Goal: Information Seeking & Learning: Learn about a topic

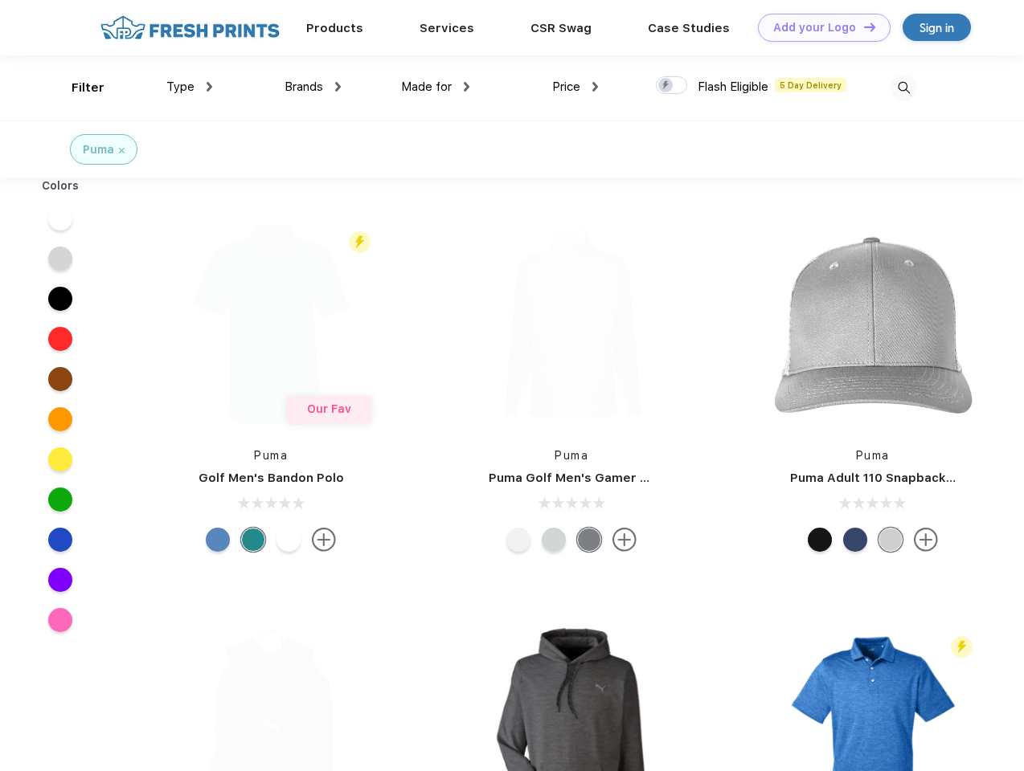
scroll to position [1, 0]
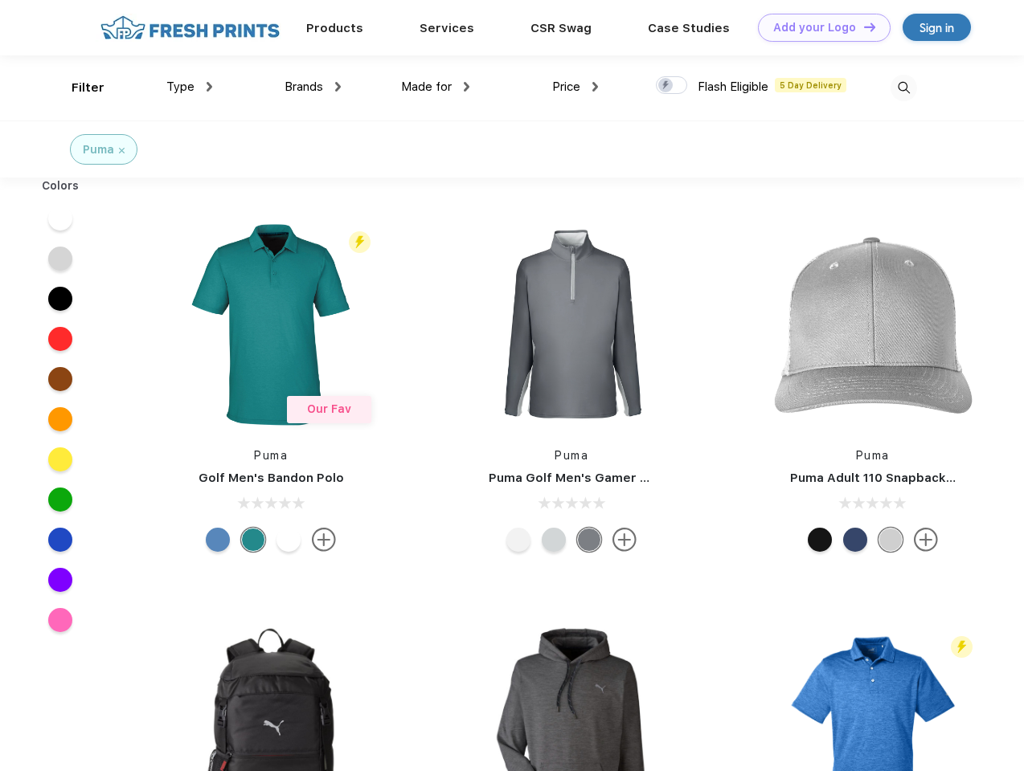
click at [818, 27] on link "Add your Logo Design Tool" at bounding box center [824, 28] width 133 height 28
click at [0, 0] on div "Design Tool" at bounding box center [0, 0] width 0 height 0
click at [862, 27] on link "Add your Logo Design Tool" at bounding box center [824, 28] width 133 height 28
click at [77, 88] on div "Filter" at bounding box center [88, 88] width 33 height 18
click at [190, 87] on span "Type" at bounding box center [180, 87] width 28 height 14
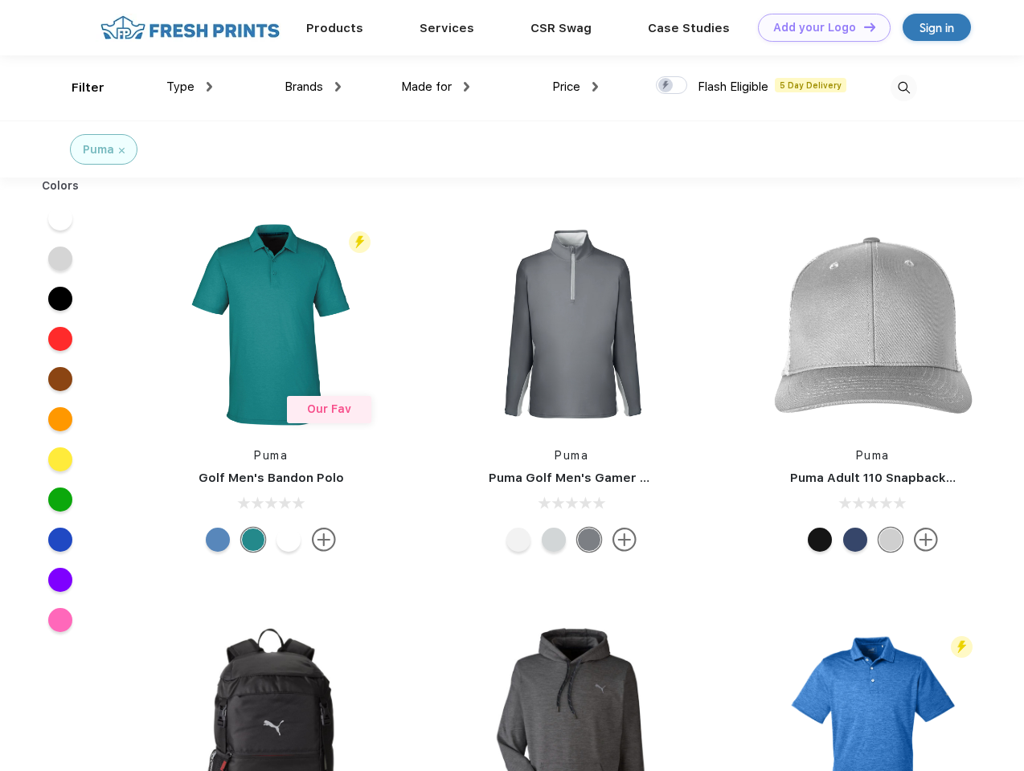
click at [313, 87] on span "Brands" at bounding box center [303, 87] width 39 height 14
click at [436, 87] on span "Made for" at bounding box center [426, 87] width 51 height 14
click at [575, 87] on span "Price" at bounding box center [566, 87] width 28 height 14
click at [672, 86] on div at bounding box center [671, 85] width 31 height 18
click at [666, 86] on input "checkbox" at bounding box center [661, 81] width 10 height 10
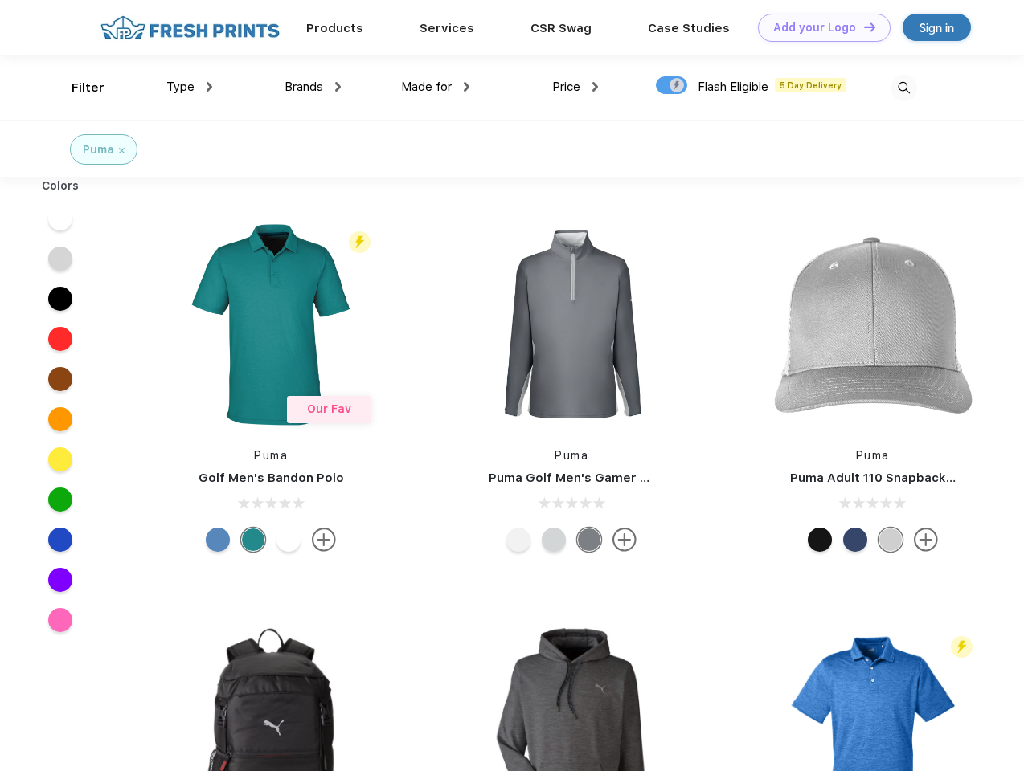
click at [903, 88] on img at bounding box center [903, 88] width 27 height 27
